Goal: Information Seeking & Learning: Learn about a topic

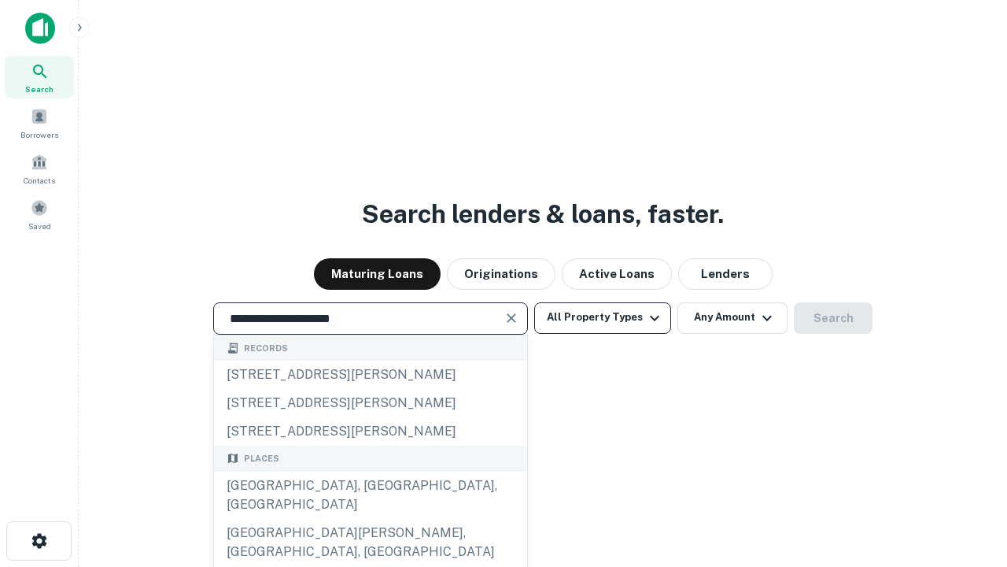
click at [370, 519] on div "[GEOGRAPHIC_DATA], [GEOGRAPHIC_DATA], [GEOGRAPHIC_DATA]" at bounding box center [370, 494] width 313 height 47
click at [603, 317] on button "All Property Types" at bounding box center [602, 317] width 137 height 31
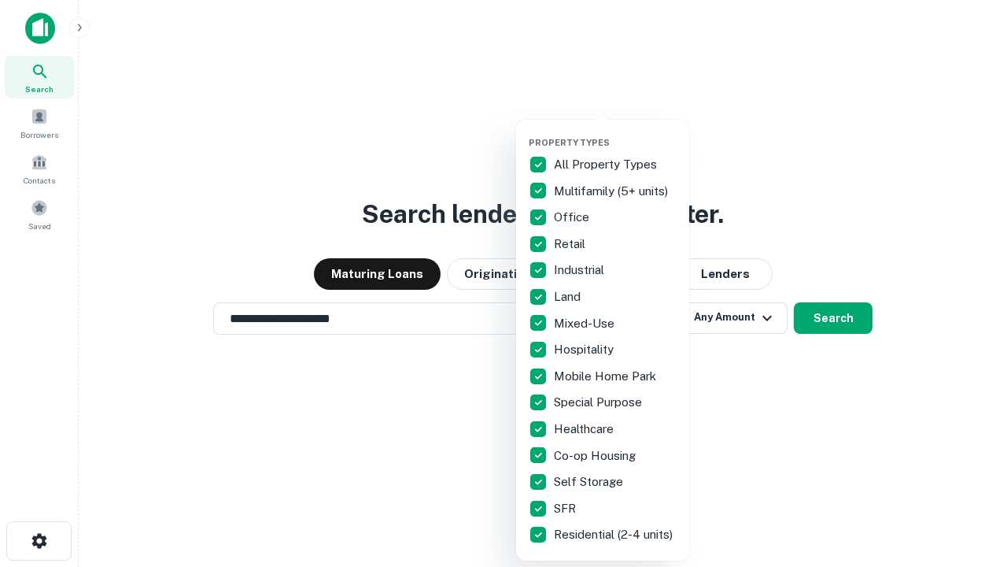
type input "**********"
click at [615, 132] on button "button" at bounding box center [615, 132] width 173 height 1
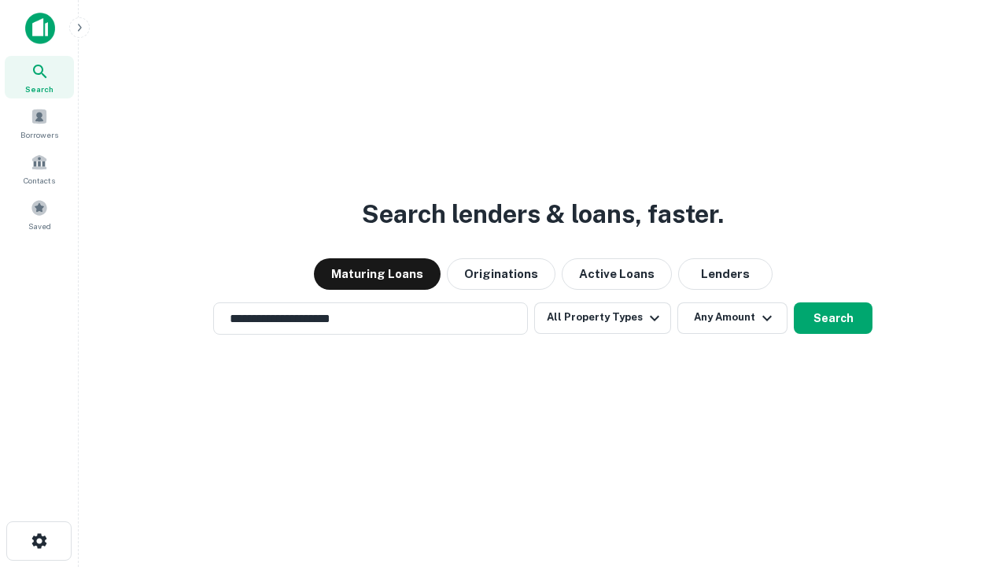
scroll to position [24, 0]
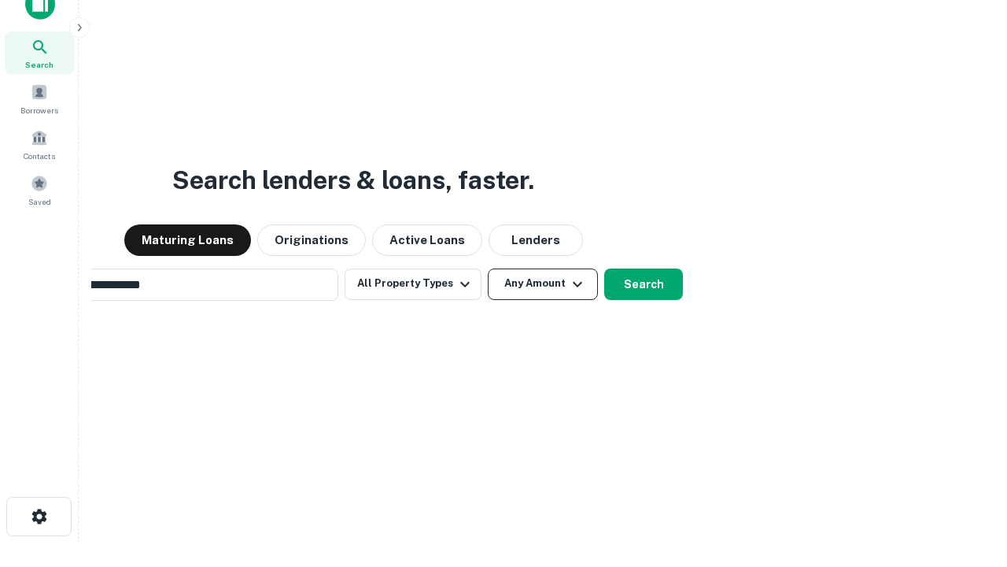
click at [488, 268] on button "Any Amount" at bounding box center [543, 283] width 110 height 31
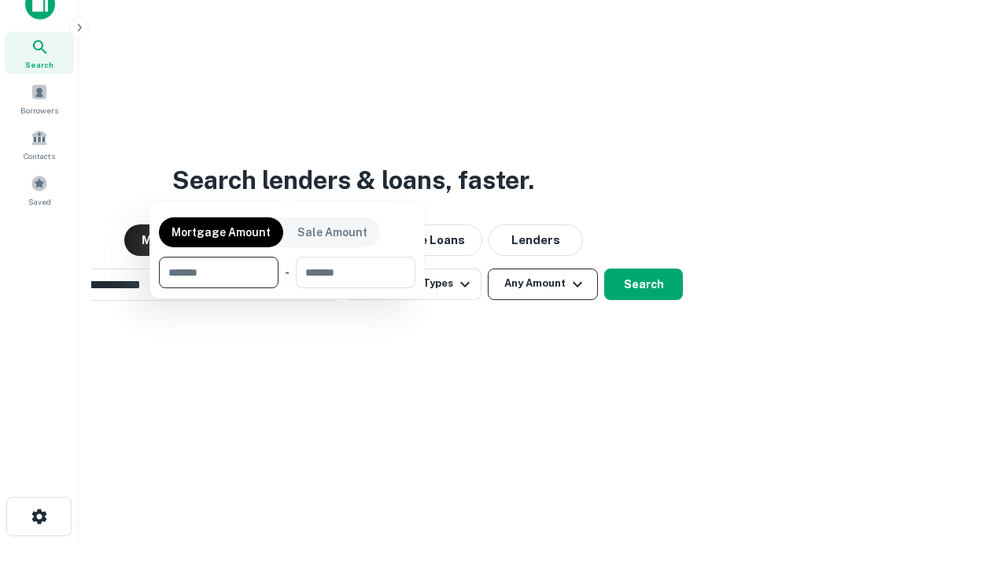
scroll to position [25, 0]
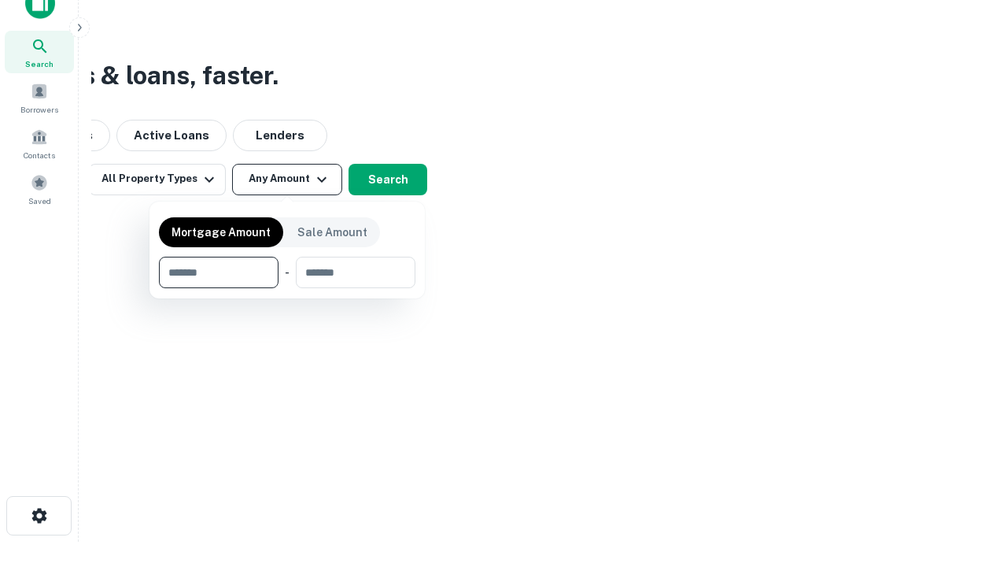
type input "*******"
click at [287, 288] on button "button" at bounding box center [287, 288] width 257 height 1
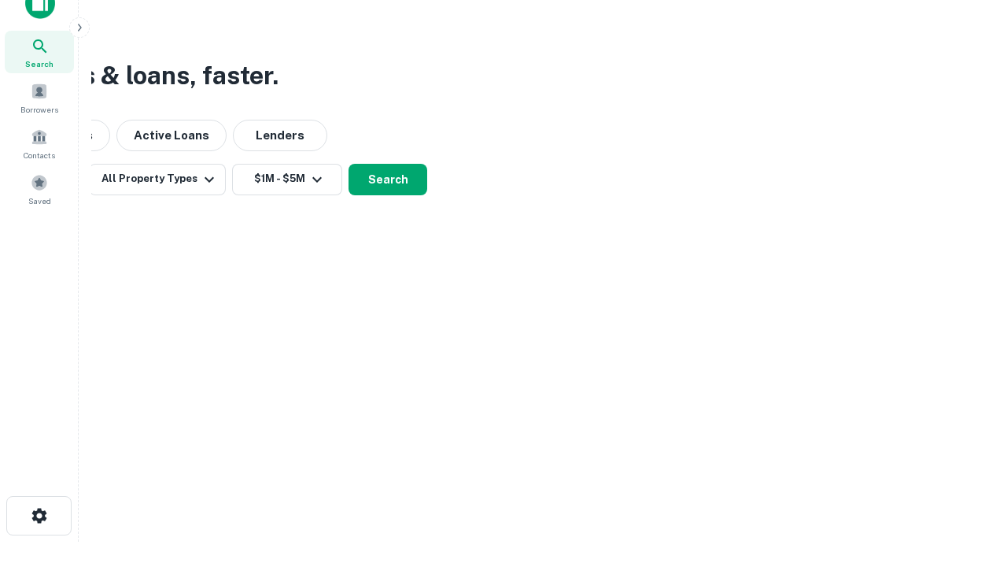
scroll to position [24, 0]
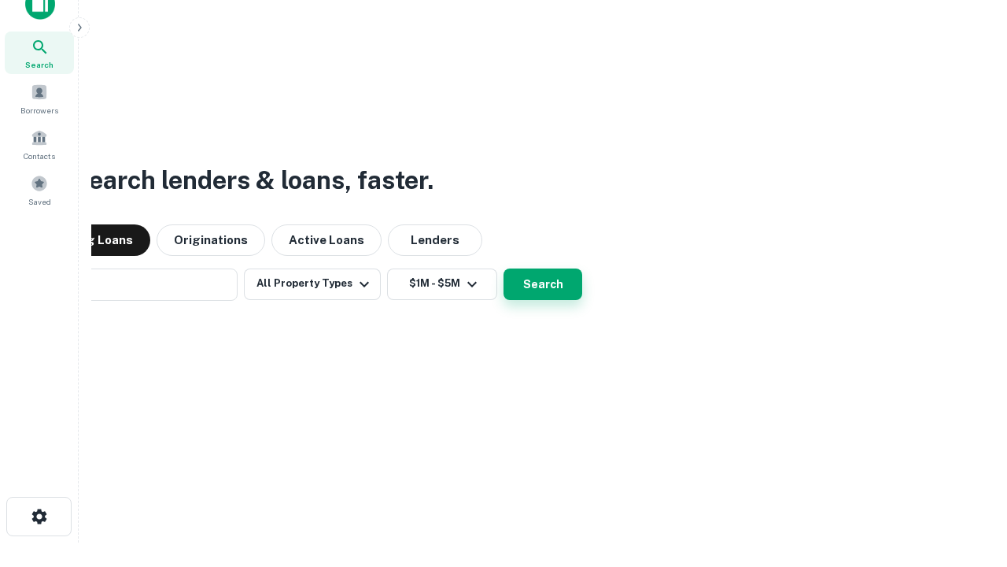
click at [504, 268] on button "Search" at bounding box center [543, 283] width 79 height 31
